Goal: Transaction & Acquisition: Purchase product/service

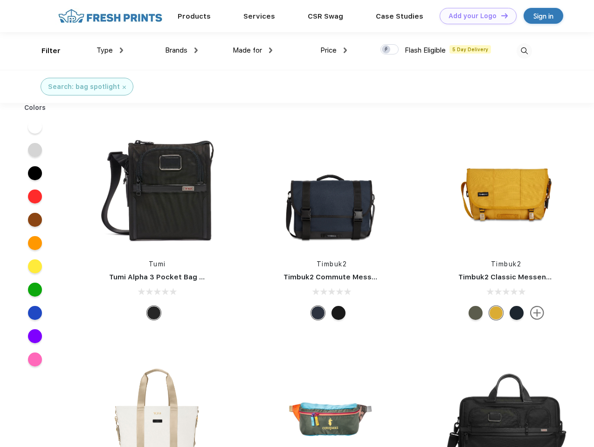
click at [474, 16] on link "Add your Logo Design Tool" at bounding box center [478, 16] width 77 height 16
click at [0, 0] on div "Design Tool" at bounding box center [0, 0] width 0 height 0
click at [500, 15] on link "Add your Logo Design Tool" at bounding box center [478, 16] width 77 height 16
click at [45, 51] on div "Filter" at bounding box center [50, 51] width 19 height 11
click at [110, 50] on span "Type" at bounding box center [104, 50] width 16 height 8
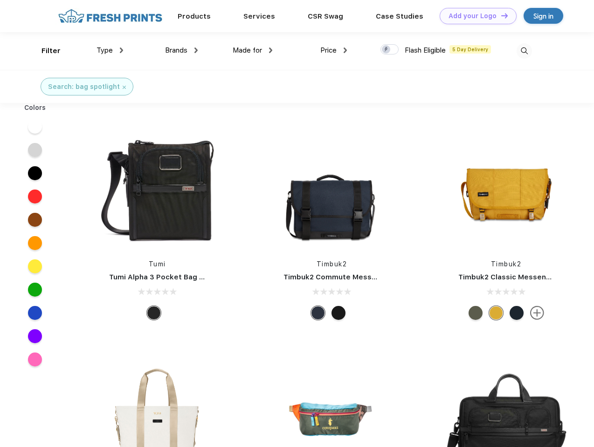
click at [181, 50] on span "Brands" at bounding box center [176, 50] width 22 height 8
click at [253, 50] on span "Made for" at bounding box center [247, 50] width 29 height 8
click at [334, 50] on span "Price" at bounding box center [328, 50] width 16 height 8
click at [390, 50] on div at bounding box center [389, 49] width 18 height 10
click at [386, 50] on input "checkbox" at bounding box center [383, 47] width 6 height 6
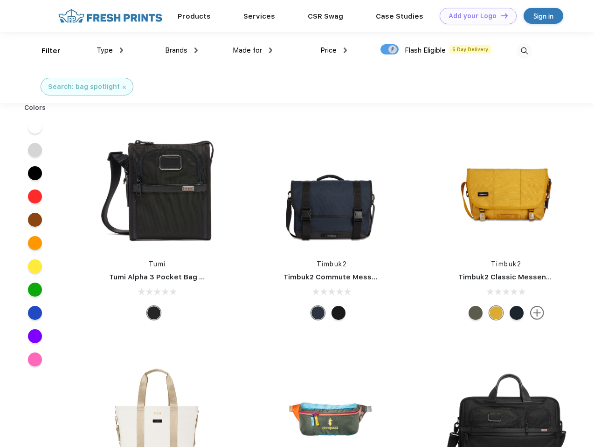
click at [524, 51] on img at bounding box center [523, 50] width 15 height 15
